Goal: Transaction & Acquisition: Purchase product/service

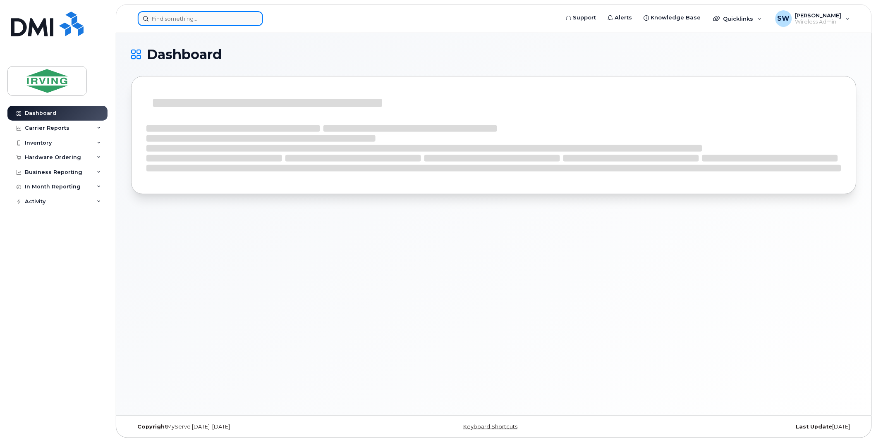
click at [215, 20] on input at bounding box center [200, 18] width 125 height 15
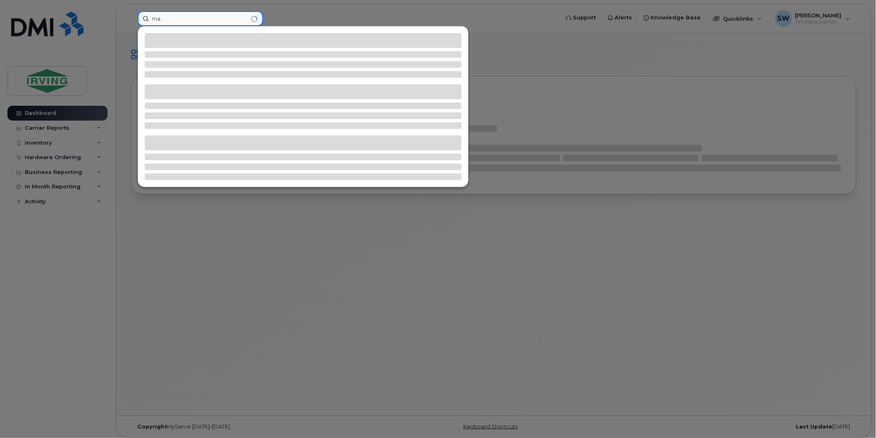
type input "m"
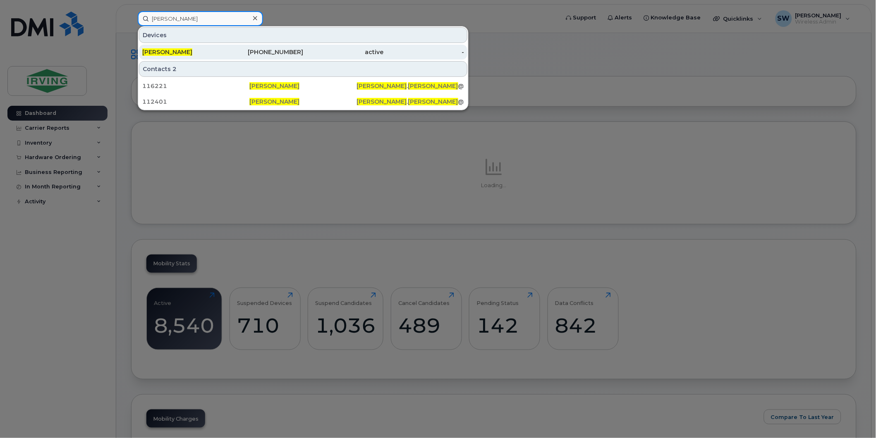
type input "carl mackenzie"
click at [172, 48] on div "[PERSON_NAME]" at bounding box center [182, 52] width 81 height 8
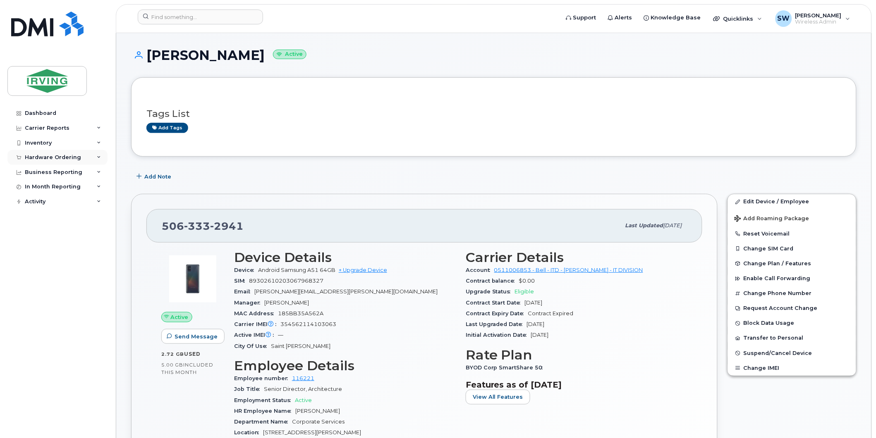
click at [42, 159] on div "Hardware Ordering" at bounding box center [53, 157] width 56 height 7
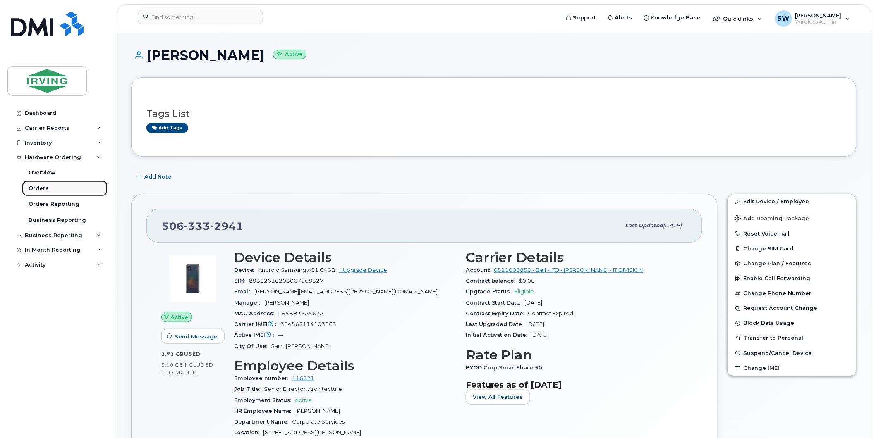
click at [40, 185] on div "Orders" at bounding box center [39, 188] width 20 height 7
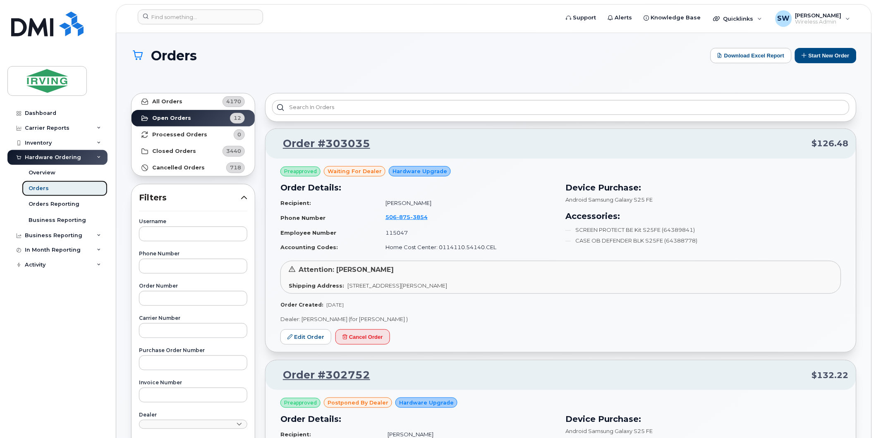
click at [38, 187] on div "Orders" at bounding box center [39, 188] width 20 height 7
click at [834, 59] on button "Start New Order" at bounding box center [826, 55] width 62 height 15
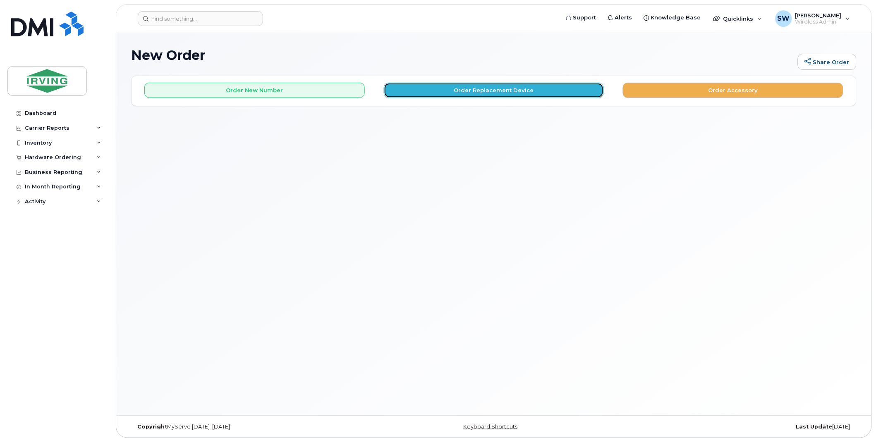
click at [506, 87] on button "Order Replacement Device" at bounding box center [494, 90] width 220 height 15
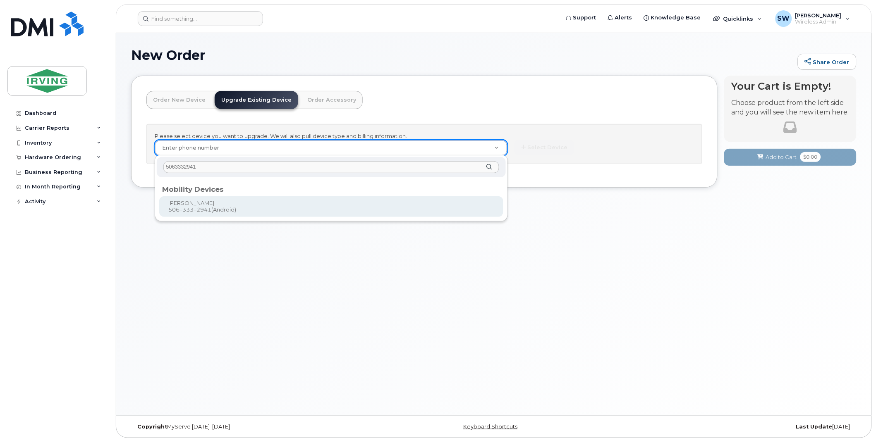
type input "5063332941"
type input "699461"
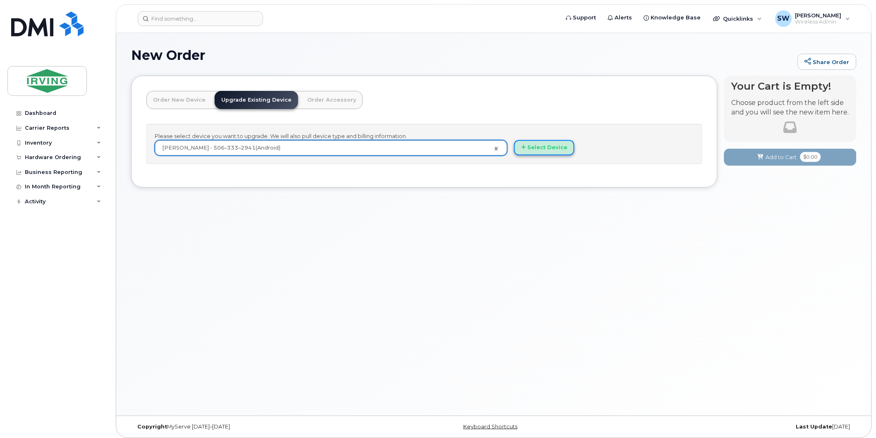
click at [530, 151] on button "Select Device" at bounding box center [544, 147] width 60 height 15
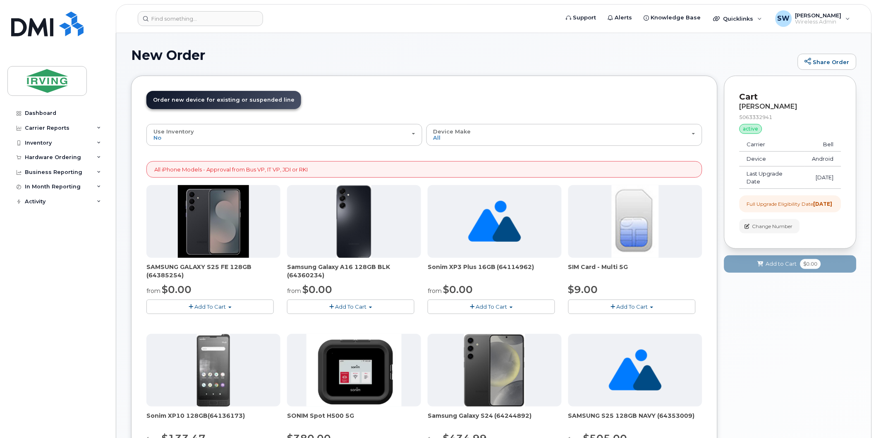
click at [222, 306] on span "Add To Cart" at bounding box center [210, 306] width 31 height 7
click at [223, 321] on link "$0.00 - 3 year term – Voice & Data(128gb)" at bounding box center [213, 322] width 131 height 10
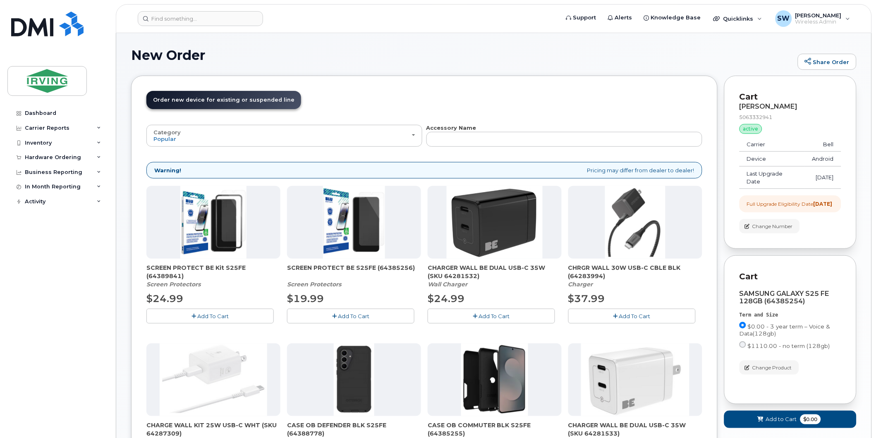
click at [343, 317] on span "Add To Cart" at bounding box center [353, 316] width 31 height 7
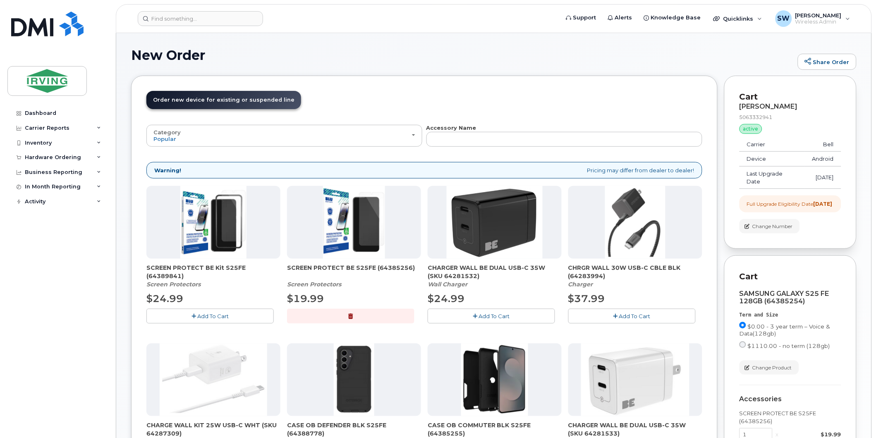
click at [635, 313] on span "Add To Cart" at bounding box center [634, 316] width 31 height 7
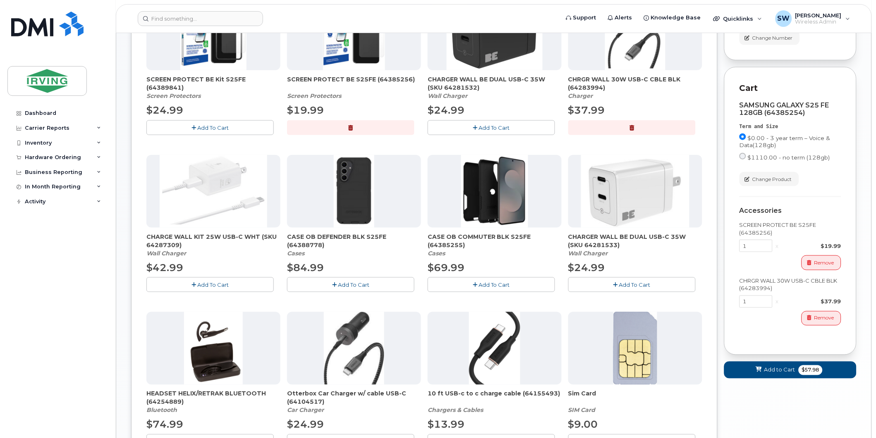
scroll to position [184, 0]
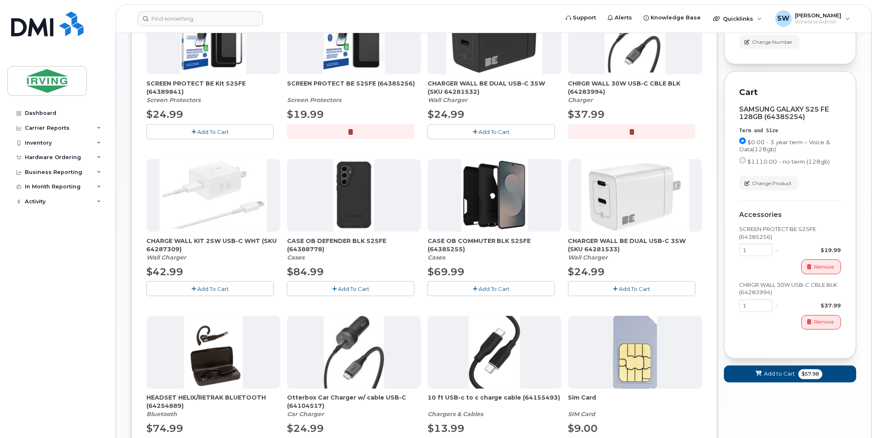
click at [366, 290] on span "Add To Cart" at bounding box center [353, 289] width 31 height 7
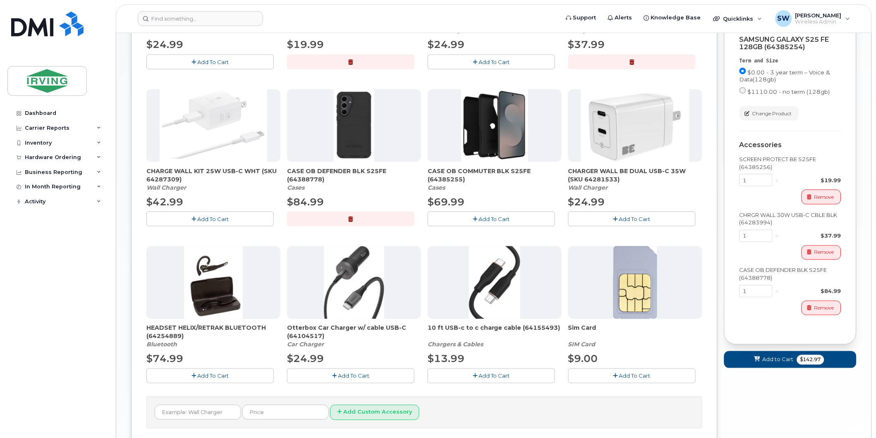
scroll to position [276, 0]
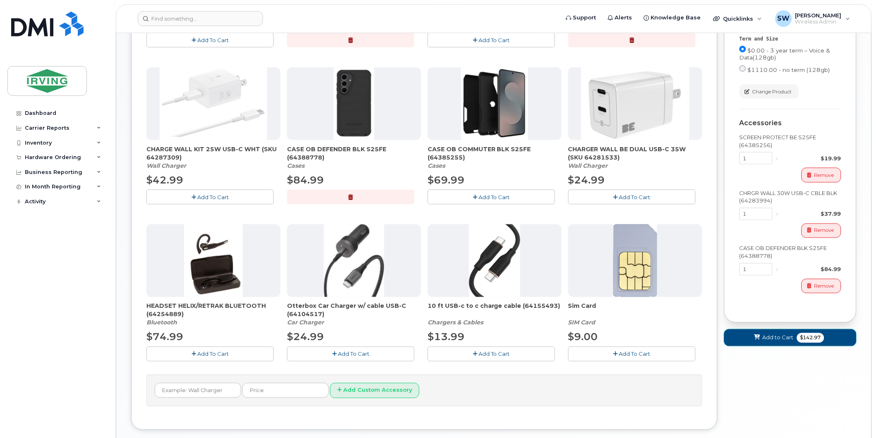
click at [806, 343] on span "$142.97" at bounding box center [810, 338] width 27 height 10
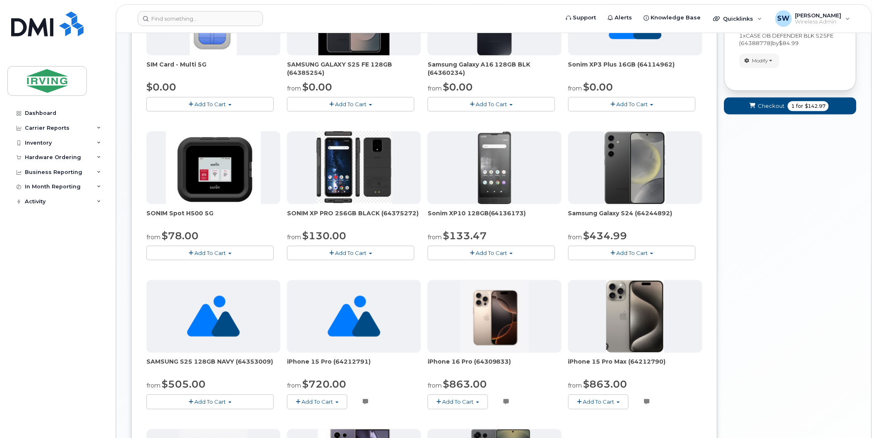
scroll to position [64, 0]
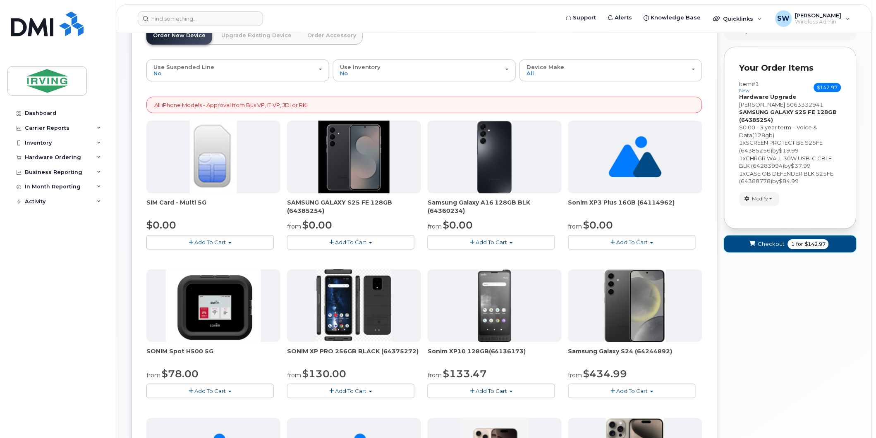
click at [805, 245] on span "$142.97" at bounding box center [815, 244] width 21 height 7
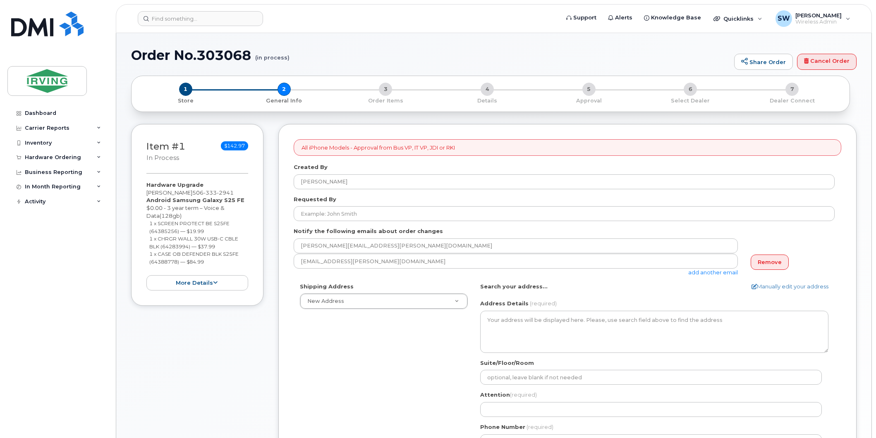
select select
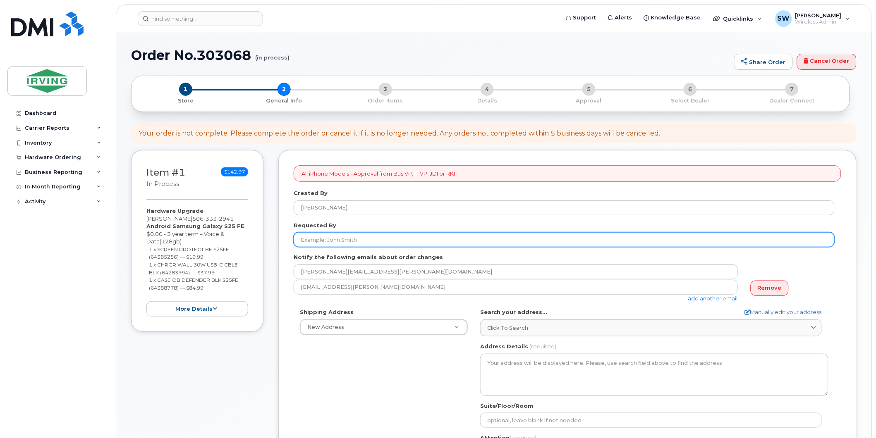
click at [341, 241] on input "Requested By" at bounding box center [564, 239] width 541 height 15
type input "[PERSON_NAME]"
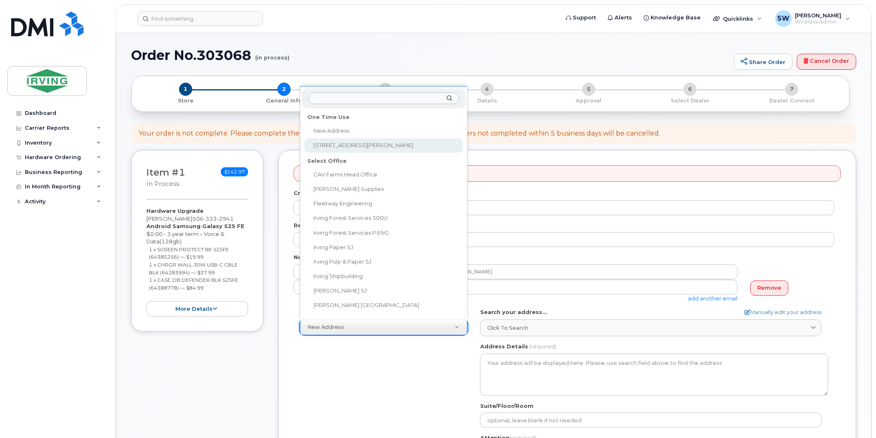
select select "30 Thorne Ave"
type textarea "30 Thorne Ave SAINT JOHN NB E2J 1W6 CANADA"
type input "[PERSON_NAME]"
type input "5066333327"
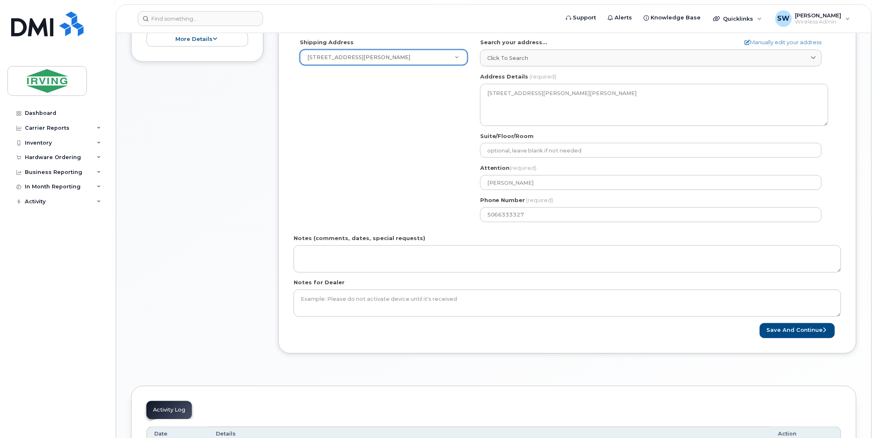
scroll to position [275, 0]
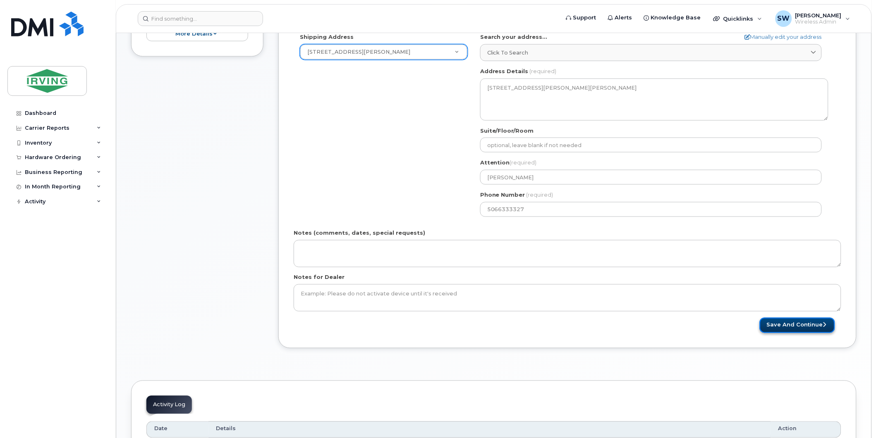
click at [819, 325] on button "Save and Continue" at bounding box center [797, 325] width 75 height 15
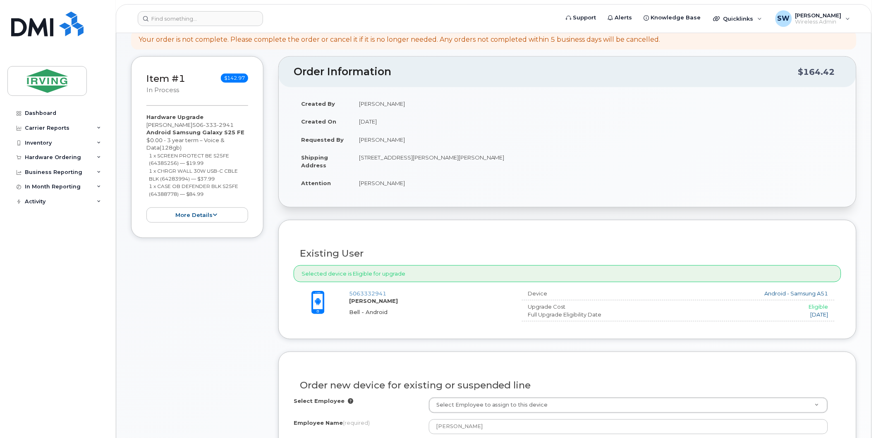
scroll to position [229, 0]
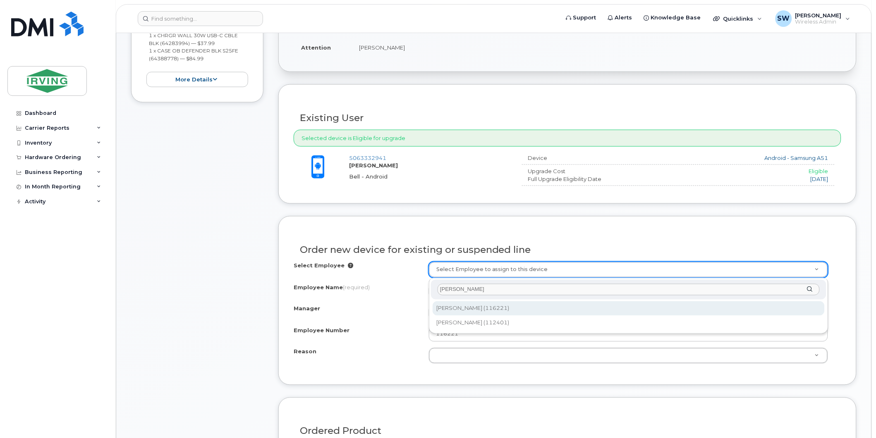
type input "carl Mackenzie"
type input "1456437"
type input "[PERSON_NAME]"
type input "100905"
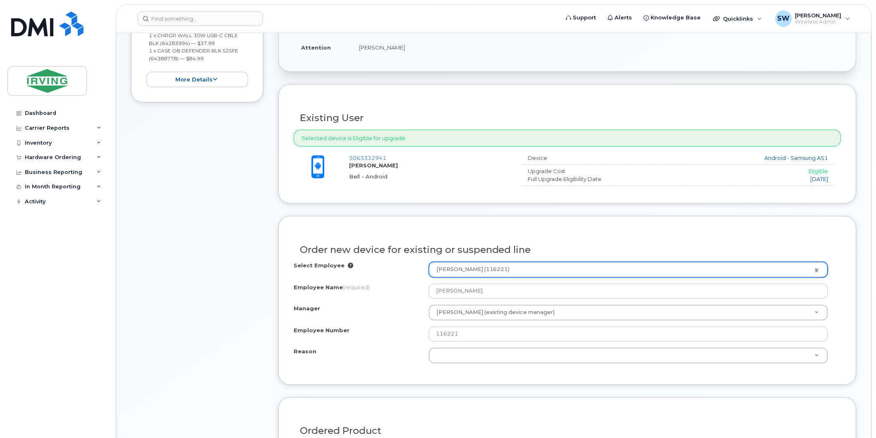
select select "1456954"
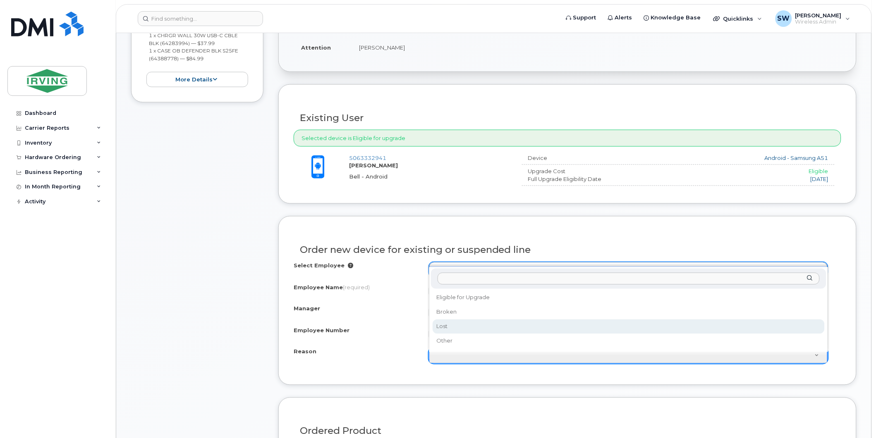
select select "lost"
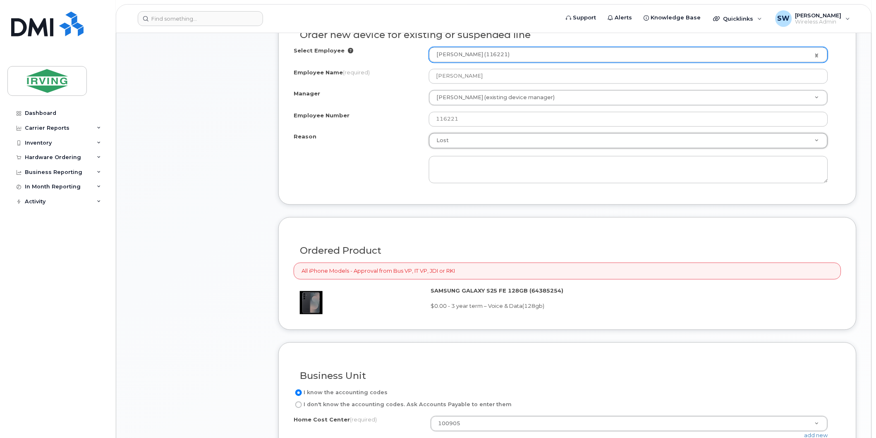
scroll to position [476, 0]
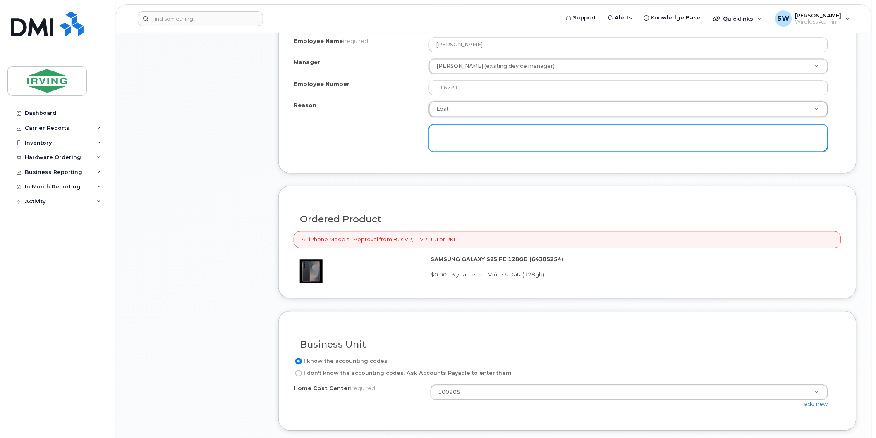
click at [507, 134] on textarea at bounding box center [628, 138] width 399 height 27
type textarea "L"
type textarea "Carl lost his phone while on vacation."
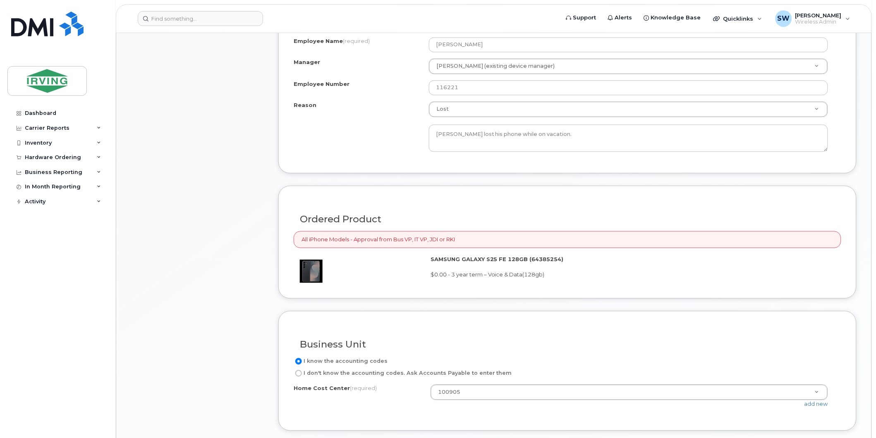
click at [656, 274] on div "SAMSUNG GALAXY S25 FE 128GB (64385254) $0.00 - 3 year term – Voice & Data(128gb)" at bounding box center [632, 267] width 404 height 23
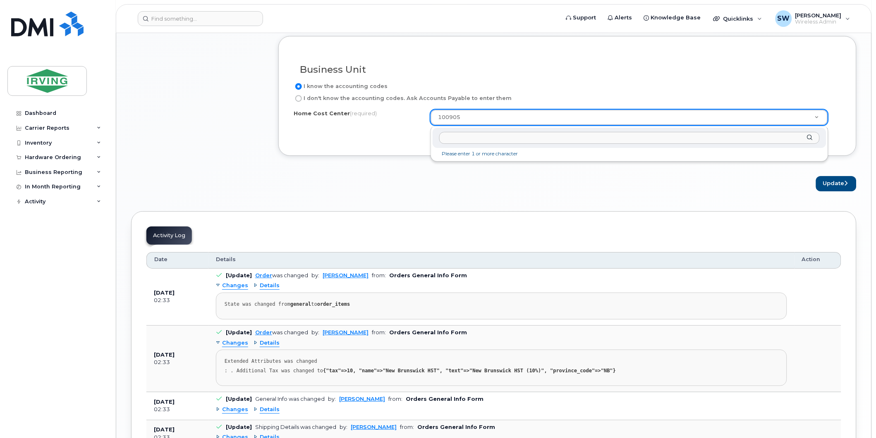
click at [484, 135] on input "text" at bounding box center [629, 138] width 380 height 12
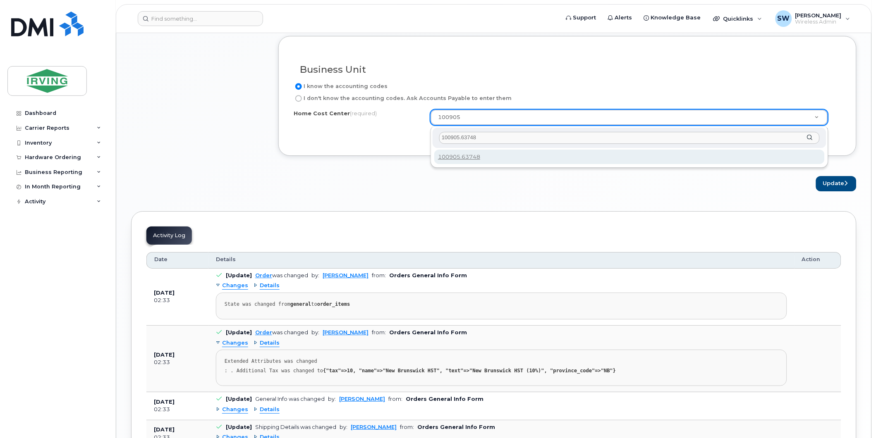
type input "100905.63748"
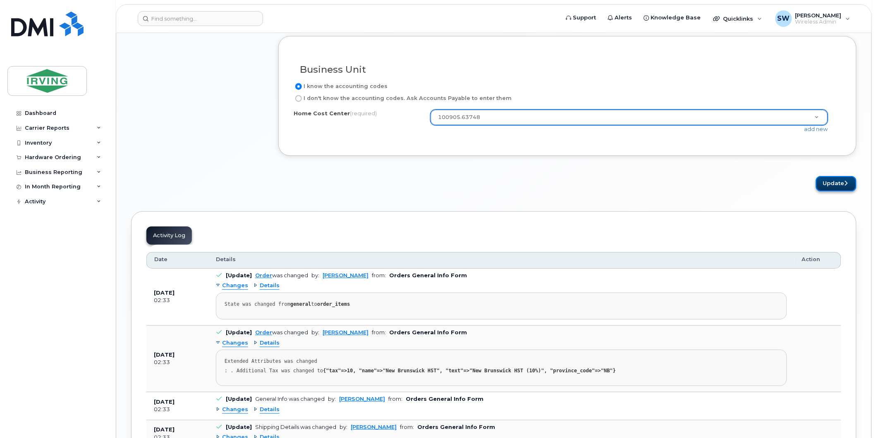
click at [841, 186] on button "Update" at bounding box center [836, 183] width 41 height 15
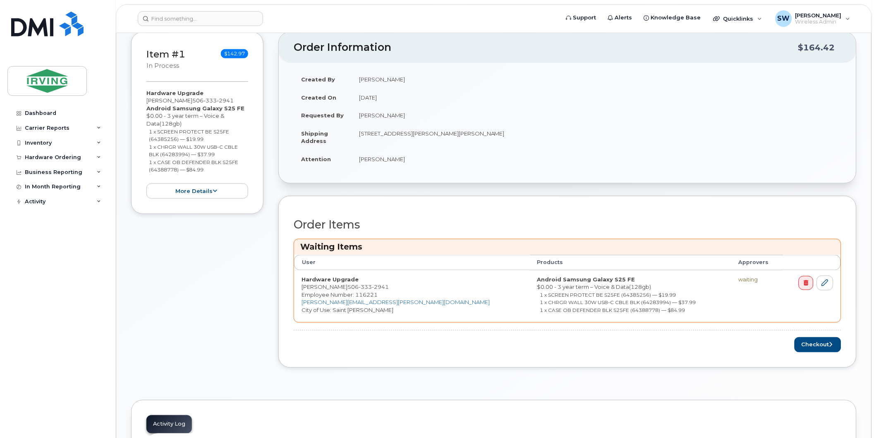
scroll to position [229, 0]
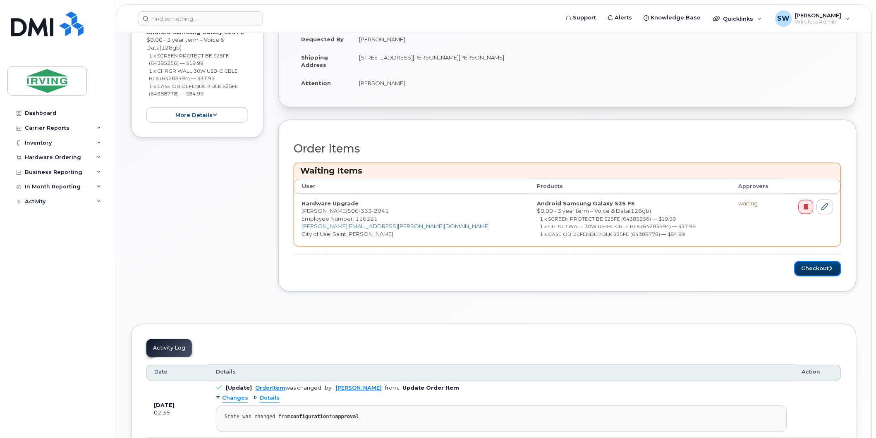
drag, startPoint x: 823, startPoint y: 267, endPoint x: 819, endPoint y: 277, distance: 11.0
click at [823, 267] on button "Checkout" at bounding box center [817, 268] width 47 height 15
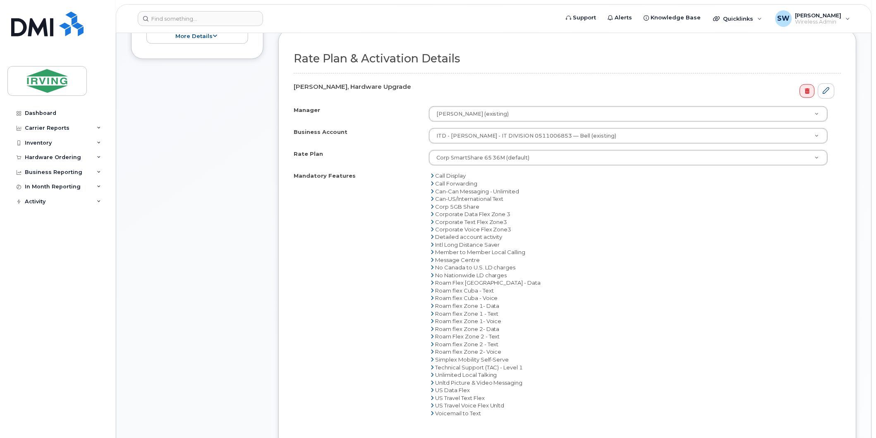
scroll to position [459, 0]
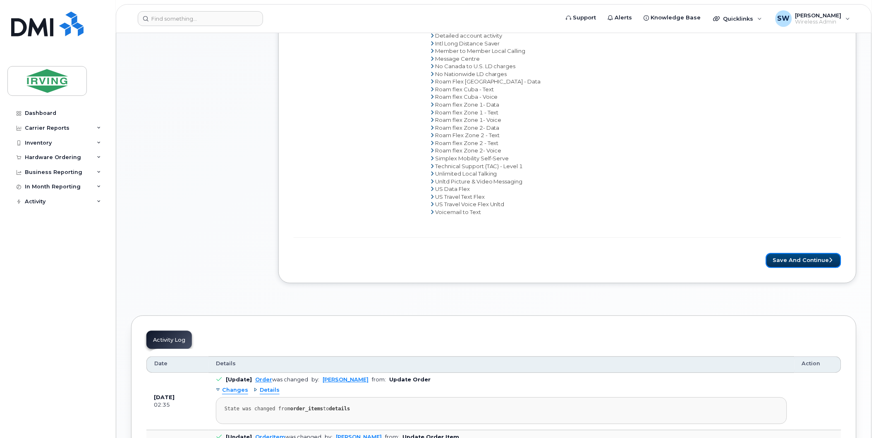
drag, startPoint x: 816, startPoint y: 262, endPoint x: 737, endPoint y: 262, distance: 79.0
click at [816, 262] on button "Save and Continue" at bounding box center [803, 260] width 75 height 15
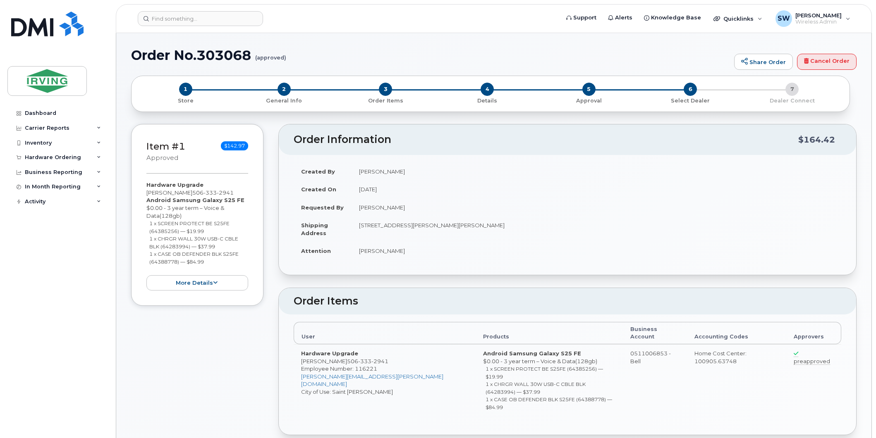
radio input "true"
drag, startPoint x: 131, startPoint y: 51, endPoint x: 251, endPoint y: 52, distance: 119.1
click at [251, 52] on h1 "Order No.303068 (approved)" at bounding box center [430, 55] width 599 height 14
drag, startPoint x: 250, startPoint y: 52, endPoint x: 243, endPoint y: 52, distance: 6.6
copy h1 "Order No.303068"
